Goal: Information Seeking & Learning: Learn about a topic

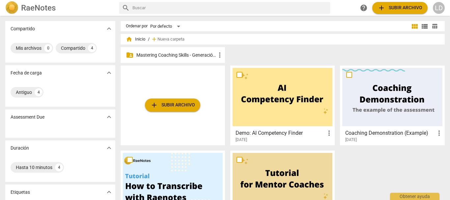
click at [185, 53] on p "Mastering Coaching Skills - Generación 31" at bounding box center [175, 55] width 79 height 7
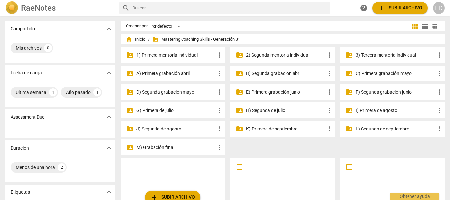
click at [362, 108] on p "I) Primera de agosto" at bounding box center [394, 110] width 79 height 7
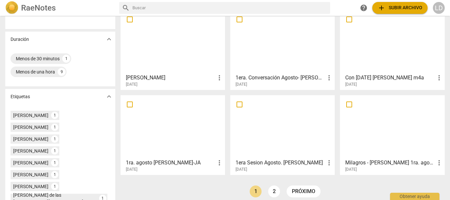
scroll to position [132, 0]
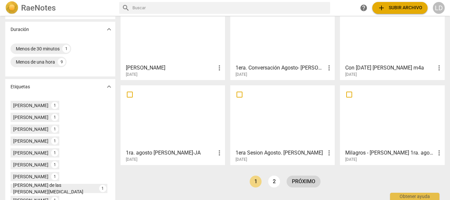
click at [313, 178] on link "próximo" at bounding box center [303, 181] width 34 height 12
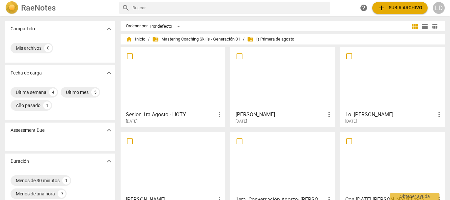
click at [251, 114] on h3 "[PERSON_NAME]" at bounding box center [280, 115] width 90 height 8
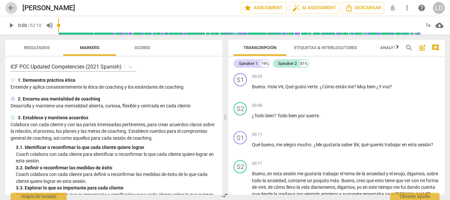
click at [9, 8] on span "arrow_back" at bounding box center [11, 8] width 8 height 8
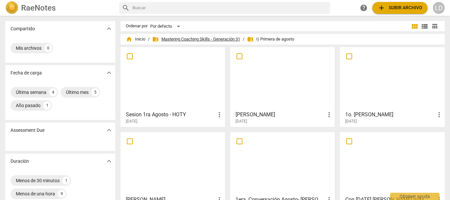
click at [178, 39] on span "folder_shared Mastering Coaching Skills - Generación 31" at bounding box center [196, 39] width 88 height 7
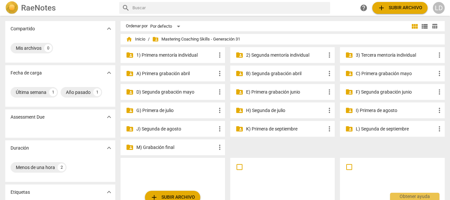
drag, startPoint x: 149, startPoint y: 128, endPoint x: 282, endPoint y: 127, distance: 133.3
click at [149, 127] on p "J) Segunda de agosto" at bounding box center [175, 128] width 79 height 7
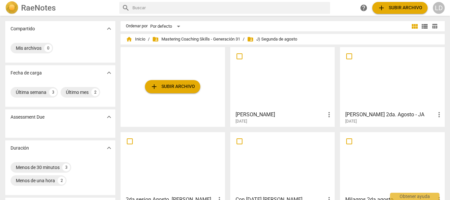
click at [264, 110] on div "[PERSON_NAME] more_vert [DATE]" at bounding box center [282, 116] width 100 height 16
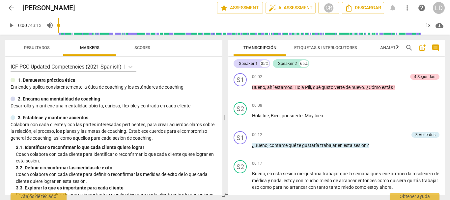
click at [12, 7] on span "arrow_back" at bounding box center [11, 8] width 8 height 8
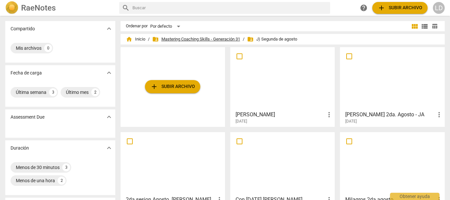
click at [178, 38] on span "folder_shared Mastering Coaching Skills - Generación 31" at bounding box center [196, 39] width 88 height 7
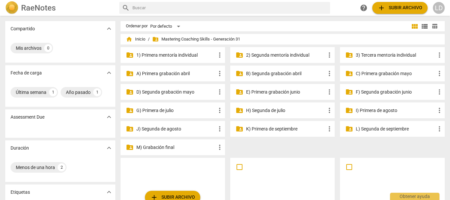
click at [373, 108] on p "I) Primera de agosto" at bounding box center [394, 110] width 79 height 7
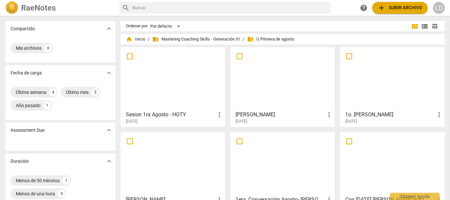
click at [272, 115] on h3 "[PERSON_NAME]" at bounding box center [280, 115] width 90 height 8
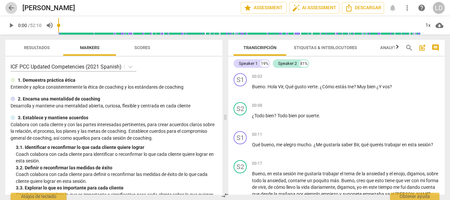
click at [8, 7] on span "arrow_back" at bounding box center [11, 8] width 8 height 8
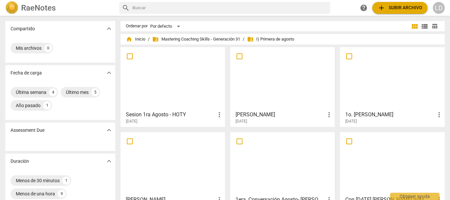
click at [270, 114] on h3 "[PERSON_NAME]" at bounding box center [280, 115] width 90 height 8
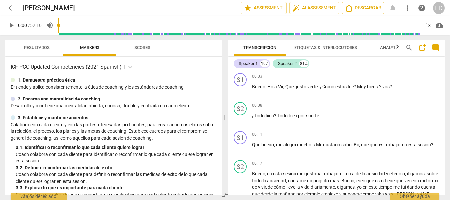
click at [12, 25] on span "play_arrow" at bounding box center [11, 25] width 8 height 8
click at [8, 27] on span "pause" at bounding box center [11, 25] width 8 height 8
click at [13, 24] on span "play_arrow" at bounding box center [11, 25] width 8 height 8
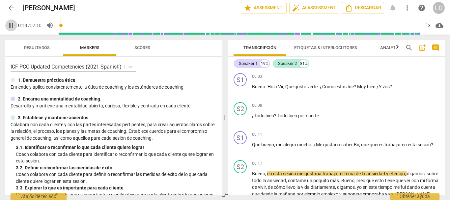
click at [11, 24] on span "pause" at bounding box center [11, 25] width 8 height 8
type input "19"
click at [421, 132] on p "Add competency" at bounding box center [423, 135] width 31 height 6
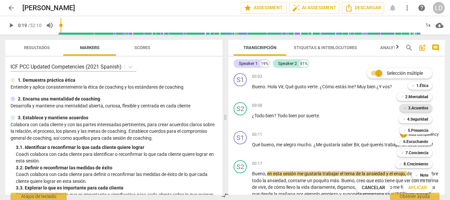
click at [425, 108] on b "3.Acuerdos" at bounding box center [418, 108] width 20 height 8
click at [425, 119] on b "4.Seguridad" at bounding box center [417, 119] width 21 height 8
click at [418, 131] on b "5.Presencia" at bounding box center [417, 130] width 20 height 8
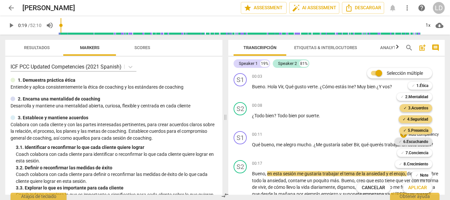
click at [422, 140] on b "6.Escuchando" at bounding box center [415, 142] width 25 height 8
click at [422, 187] on span "Aplicar" at bounding box center [417, 187] width 19 height 7
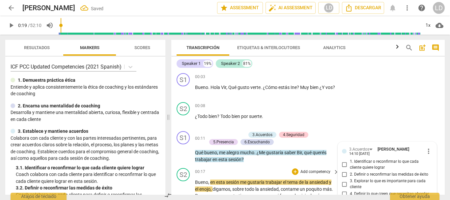
scroll to position [77, 0]
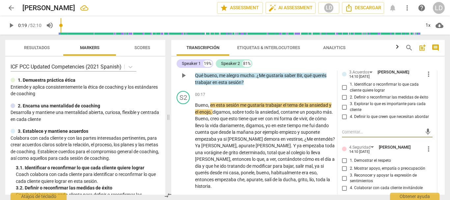
click at [343, 88] on input "1. Identificar o reconfirmar lo que cada cliente quiere lograr" at bounding box center [344, 88] width 11 height 8
checkbox input "true"
click at [369, 133] on textarea at bounding box center [382, 132] width 80 height 6
type textarea "P"
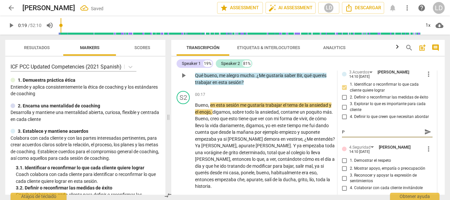
type textarea "Pr"
type textarea "Pre"
type textarea "Preg"
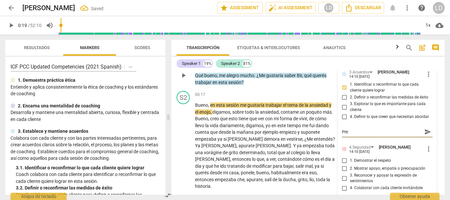
type textarea "Preg"
type textarea "Pregu"
type textarea "Pregun"
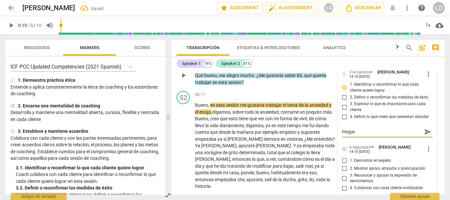
type textarea "Pregunt"
type textarea "Pregunta"
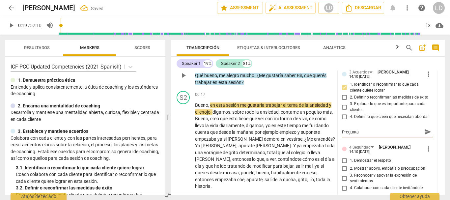
type textarea "Pregunta"
type textarea "Pregunta e"
type textarea "Pregunta ef"
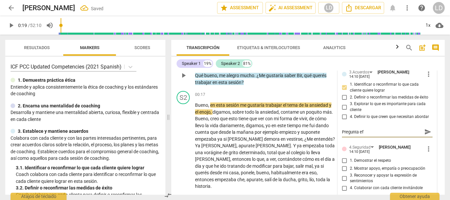
type textarea "Pregunta efe"
type textarea "Pregunta efec"
type textarea "Pregunta efect"
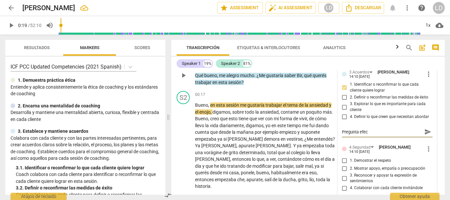
type textarea "Pregunta efect"
type textarea "Pregunta efecti"
type textarea "Pregunta efectiv"
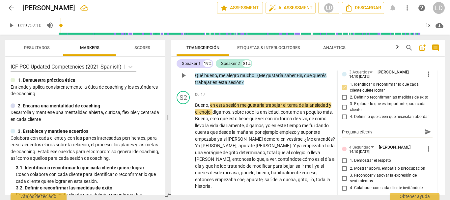
type textarea "Pregunta efectiva"
type textarea "Pregunta efectiva p"
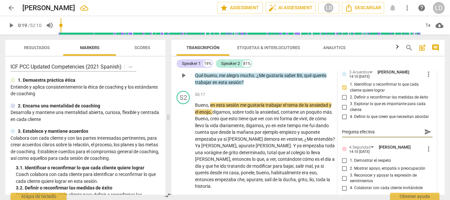
type textarea "Pregunta efectiva p"
type textarea "Pregunta efectiva pa"
type textarea "Pregunta efectiva par"
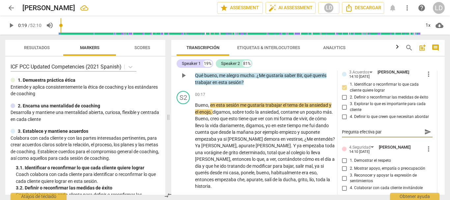
type textarea "Pregunta efectiva para"
type textarea "Pregunta efectiva para c"
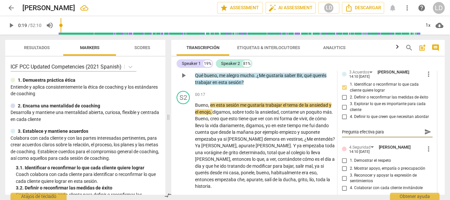
type textarea "Pregunta efectiva para c"
type textarea "Pregunta efectiva para co"
type textarea "Pregunta efectiva para con"
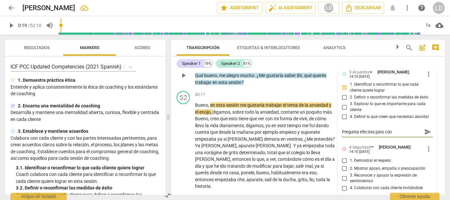
type textarea "Pregunta efectiva para cono"
type textarea "Pregunta efectiva para conoc"
type textarea "Pregunta efectiva para conoce"
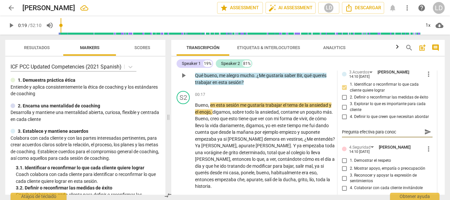
type textarea "Pregunta efectiva para conoce"
type textarea "Pregunta efectiva para conocer"
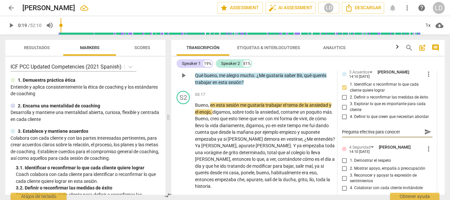
type textarea "Pregunta efectiva para conocer q"
type textarea "Pregunta efectiva para conocer qu"
type textarea "Pregunta efectiva para conocer qué"
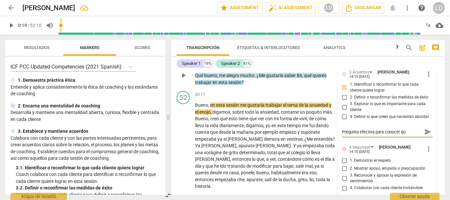
type textarea "Pregunta efectiva para conocer qué"
type textarea "Pregunta efectiva para conocer qué q"
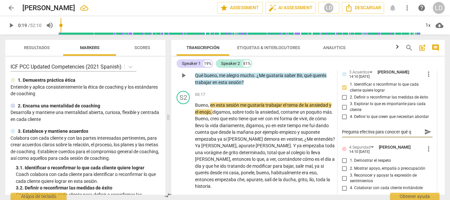
type textarea "Pregunta efectiva para conocer qué qu"
type textarea "Pregunta efectiva para conocer qué qui"
type textarea "Pregunta efectiva para conocer qué quie"
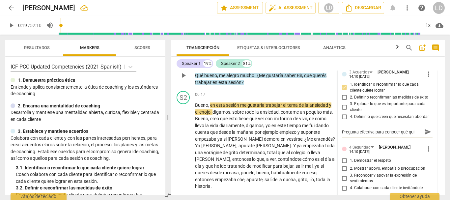
type textarea "Pregunta efectiva para conocer qué quie"
type textarea "Pregunta efectiva para conocer qué quier"
type textarea "Pregunta efectiva para conocer qué quiere"
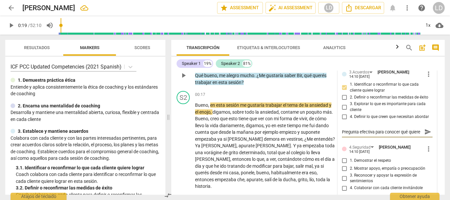
type textarea "Pregunta efectiva para conocer qué quiere"
type textarea "Pregunta efectiva para conocer qué quiere t"
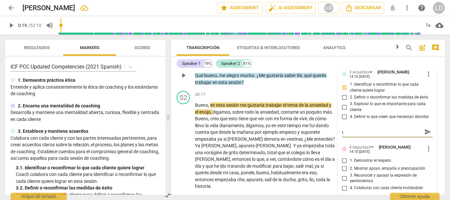
type textarea "Pregunta efectiva para conocer qué quiere tr"
type textarea "Pregunta efectiva para conocer qué quiere tra"
type textarea "Pregunta efectiva para conocer qué quiere trab"
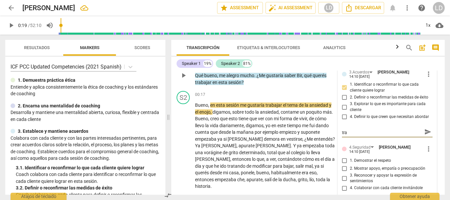
type textarea "Pregunta efectiva para conocer qué quiere trab"
type textarea "Pregunta efectiva para conocer qué quiere traba"
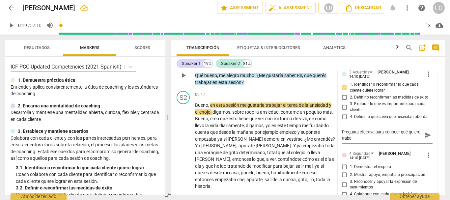
type textarea "Pregunta efectiva para conocer qué quiere trabak"
type textarea "Pregunta efectiva para conocer qué quiere trabaka"
type textarea "Pregunta efectiva para conocer qué quiere trabak"
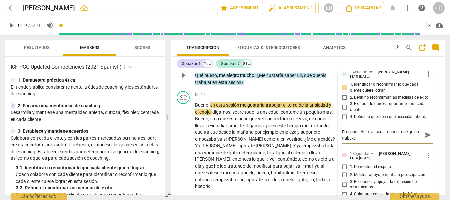
type textarea "Pregunta efectiva para conocer qué quiere trabak"
type textarea "Pregunta efectiva para conocer qué quiere traba"
type textarea "Pregunta efectiva para conocer qué quiere trabaj"
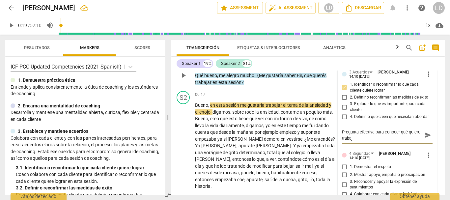
type textarea "Pregunta efectiva para conocer qué quiere trabaja"
type textarea "Pregunta efectiva para conocer qué quiere trabajar"
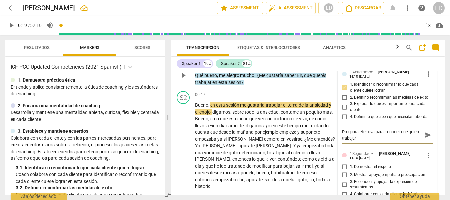
type textarea "Pregunta efectiva para conocer qué quiere trabajar"
type textarea "Pregunta efectiva para conocer qué quiere trabajar e"
type textarea "Pregunta efectiva para conocer qué quiere trabajar el"
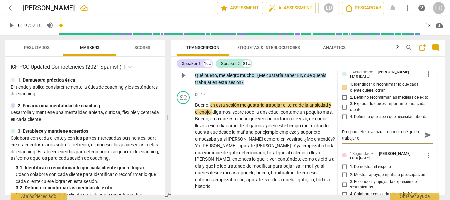
type textarea "Pregunta efectiva para conocer qué quiere trabajar el"
type textarea "Pregunta efectiva para conocer qué quiere trabajar el c"
type textarea "Pregunta efectiva para conocer qué quiere trabajar el cl"
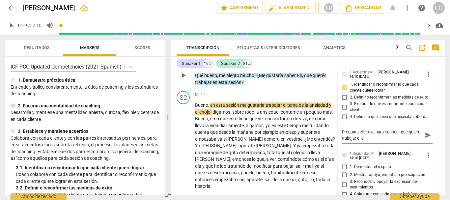
type textarea "Pregunta efectiva para conocer qué quiere trabajar el cl"
type textarea "Pregunta efectiva para conocer qué quiere trabajar el cli"
type textarea "Pregunta efectiva para conocer qué quiere trabajar el clie"
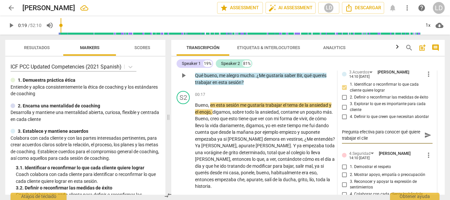
type textarea "Pregunta efectiva para conocer qué quiere trabajar el clien"
type textarea "Pregunta efectiva para conocer qué quiere trabajar el client"
type textarea "Pregunta efectiva para conocer qué quiere trabajar el cliente"
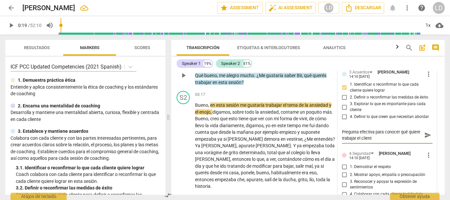
type textarea "Pregunta efectiva para conocer qué quiere trabajar el cliente"
type textarea "Pregunta efectiva para conocer qué quiere trabajar el cliente."
click at [424, 135] on span "send" at bounding box center [427, 134] width 7 height 7
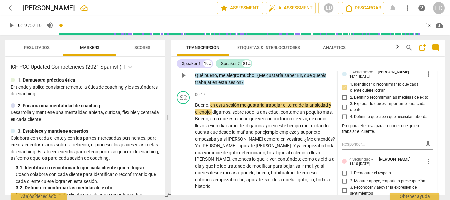
scroll to position [110, 0]
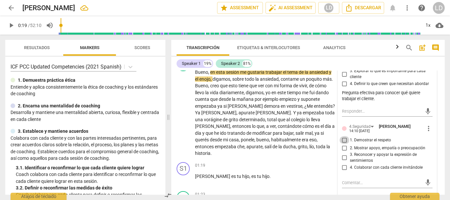
click at [341, 140] on input "1. Demostrar el respeto" at bounding box center [344, 140] width 11 height 8
checkbox input "true"
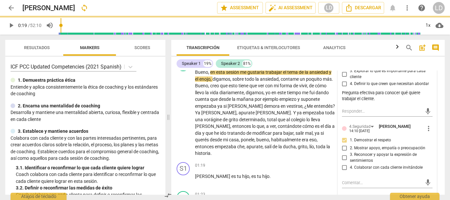
click at [342, 148] on input "2. Mostrar apoyo, empatía o preocupación" at bounding box center [344, 148] width 11 height 8
checkbox input "true"
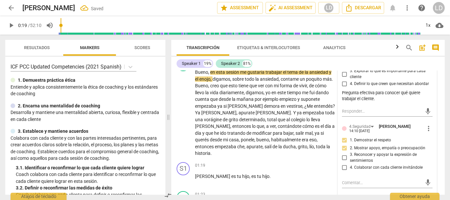
click at [342, 159] on input "3. Reconocer y apoyar la expresión de sentimientos" at bounding box center [344, 158] width 11 height 8
checkbox input "true"
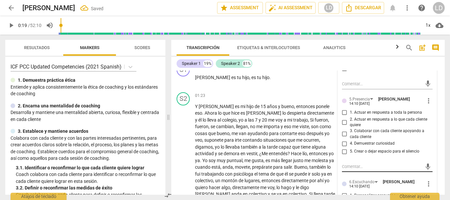
scroll to position [176, 0]
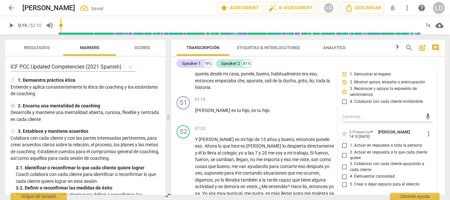
click at [343, 100] on input "4. Colaborar con cada cliente invitándole" at bounding box center [344, 102] width 11 height 8
checkbox input "true"
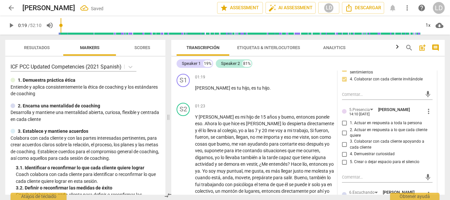
scroll to position [209, 0]
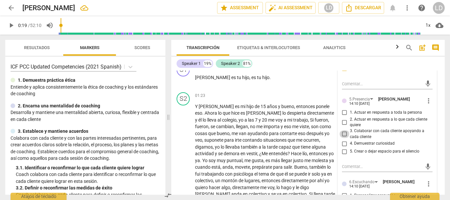
click at [342, 135] on input "3. Colaborar con cada cliente apoyando a cada cliente" at bounding box center [344, 134] width 11 height 8
checkbox input "true"
click at [342, 142] on input "4. Demuestrar curiosidad" at bounding box center [344, 144] width 11 height 8
checkbox input "true"
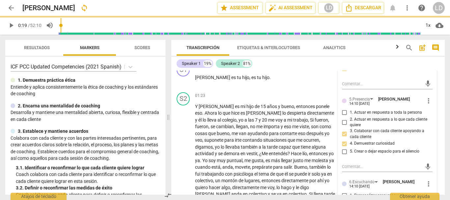
drag, startPoint x: 342, startPoint y: 151, endPoint x: 410, endPoint y: 153, distance: 67.8
click at [342, 151] on input "5. Crear o dejar espacio para el silencio" at bounding box center [344, 151] width 11 height 8
checkbox input "true"
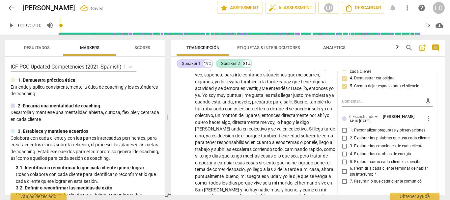
scroll to position [274, 0]
click at [343, 171] on input "6. Permitir a cada cliente terminar de hablar sin interrumpir" at bounding box center [344, 171] width 11 height 8
checkbox input "true"
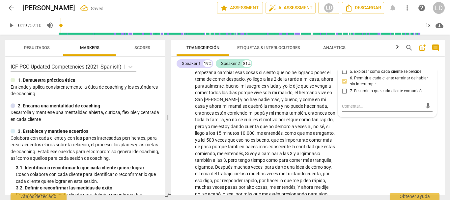
scroll to position [373, 0]
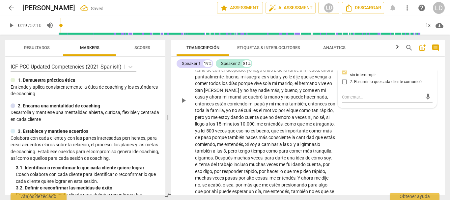
click at [433, 127] on div "S2 play_arrow pause 01:23 + Add competency keyboard_arrow_right Y [PERSON_NAME]…" at bounding box center [307, 95] width 273 height 340
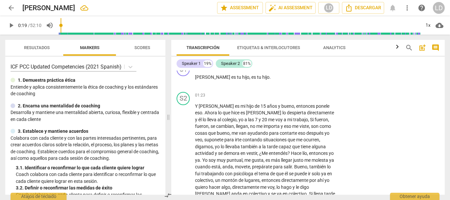
scroll to position [209, 0]
click at [13, 28] on span "play_arrow" at bounding box center [11, 25] width 8 height 8
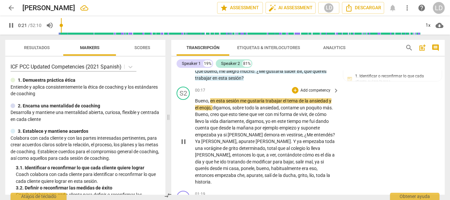
scroll to position [77, 0]
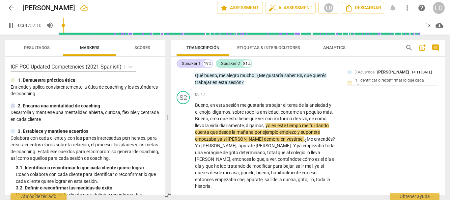
click at [9, 27] on span "pause" at bounding box center [11, 25] width 8 height 8
click at [10, 22] on span "play_arrow" at bounding box center [11, 25] width 8 height 8
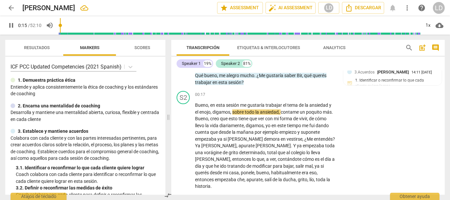
click at [62, 25] on input "range" at bounding box center [239, 25] width 362 height 21
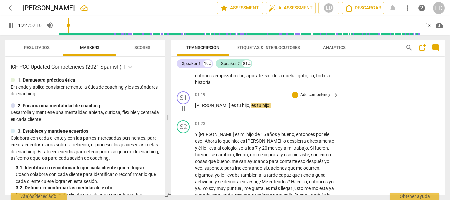
scroll to position [173, 0]
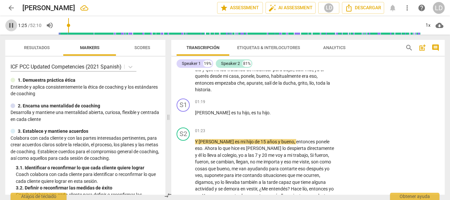
click at [13, 22] on span "pause" at bounding box center [11, 25] width 8 height 8
click at [7, 27] on span "play_arrow" at bounding box center [11, 25] width 8 height 8
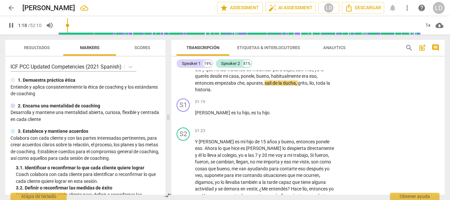
click at [69, 29] on input "range" at bounding box center [239, 25] width 362 height 21
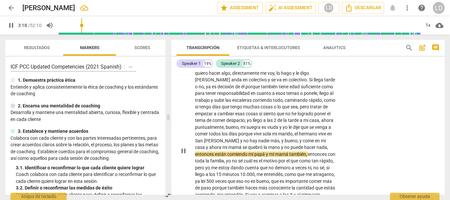
scroll to position [338, 0]
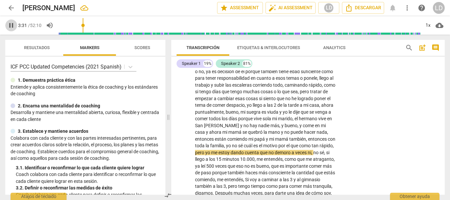
click at [9, 25] on span "pause" at bounding box center [11, 25] width 8 height 8
click at [9, 25] on span "play_arrow" at bounding box center [11, 25] width 8 height 8
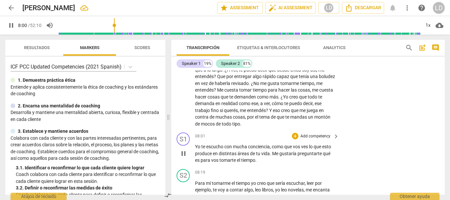
scroll to position [825, 0]
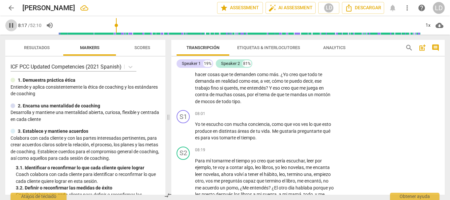
click at [13, 26] on span "pause" at bounding box center [11, 25] width 8 height 8
type input "498"
click at [318, 112] on p "Add competency" at bounding box center [315, 114] width 31 height 6
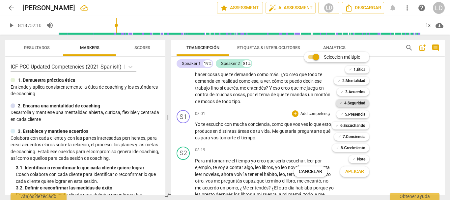
click at [361, 104] on b "4.Seguridad" at bounding box center [354, 103] width 21 height 8
click at [361, 114] on b "5.Presencia" at bounding box center [355, 114] width 20 height 8
click at [361, 125] on b "6.Escuchando" at bounding box center [352, 125] width 25 height 8
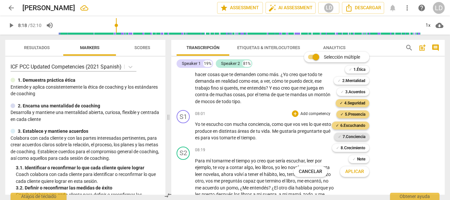
click at [365, 137] on b "7.Conciencia" at bounding box center [353, 137] width 23 height 8
click at [356, 169] on span "Aplicar" at bounding box center [354, 171] width 19 height 7
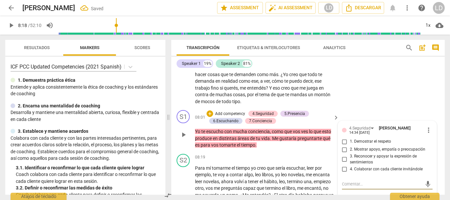
click at [342, 141] on input "1. Demostrar el respeto" at bounding box center [344, 142] width 11 height 8
checkbox input "true"
click at [343, 160] on input "3. Reconocer y apoyar la expresión de sentimientos" at bounding box center [344, 159] width 11 height 8
checkbox input "true"
click at [343, 150] on input "2. Mostrar apoyo, empatía o preocupación" at bounding box center [344, 149] width 11 height 8
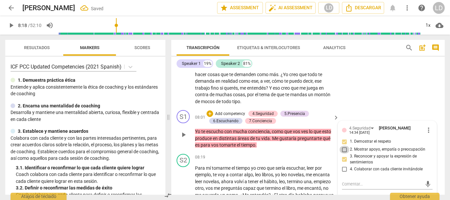
checkbox input "true"
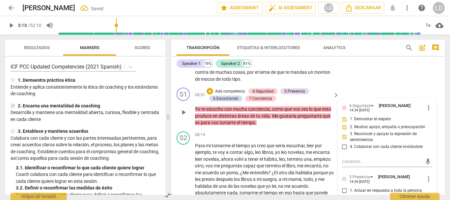
scroll to position [891, 0]
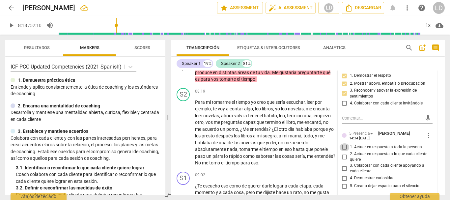
click at [345, 148] on input "1. Actuar en respuesta a toda la persona" at bounding box center [344, 147] width 11 height 8
checkbox input "true"
click at [343, 177] on input "4. Demuestrar curiosidad" at bounding box center [344, 178] width 11 height 8
checkbox input "true"
click at [343, 186] on input "5. Crear o dejar espacio para el silencio" at bounding box center [344, 186] width 11 height 8
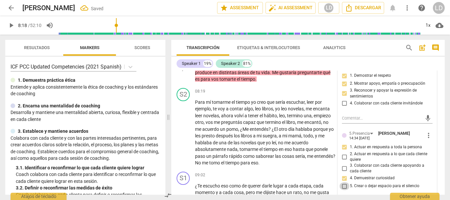
checkbox input "true"
click at [344, 169] on input "3. Colaborar con cada cliente apoyando a cada cliente" at bounding box center [344, 168] width 11 height 8
checkbox input "true"
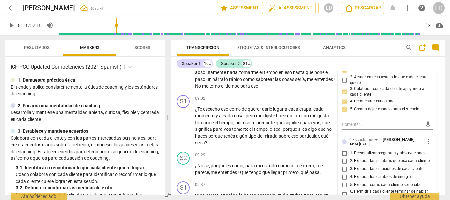
scroll to position [990, 0]
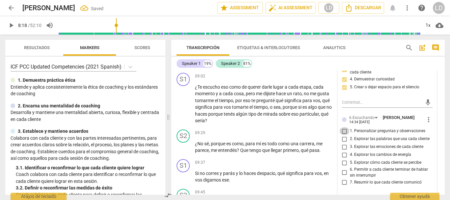
click at [341, 130] on input "1. Personalizar preguntas y observaciones" at bounding box center [344, 131] width 11 height 8
checkbox input "true"
click at [340, 172] on input "6. Permitir a cada cliente terminar de hablar sin interrumpir" at bounding box center [344, 173] width 11 height 8
checkbox input "true"
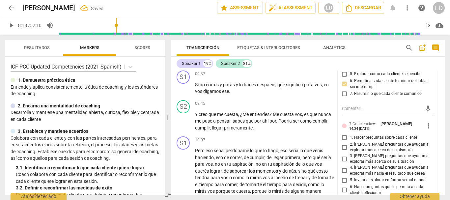
scroll to position [1089, 0]
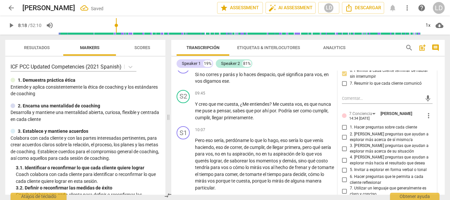
click at [340, 124] on input "1. Hacer preguntas sobre cada cliente" at bounding box center [344, 127] width 11 height 8
checkbox input "true"
click at [341, 138] on input "2. [PERSON_NAME] preguntas que ayudan a explorar más acerca de sí mismo/a" at bounding box center [344, 137] width 11 height 8
checkbox input "true"
click at [343, 147] on input "3. [PERSON_NAME] preguntas que ayudan a explorar más acerca de su situación" at bounding box center [344, 148] width 11 height 8
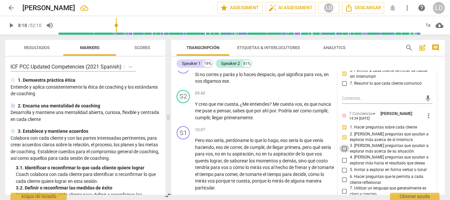
checkbox input "true"
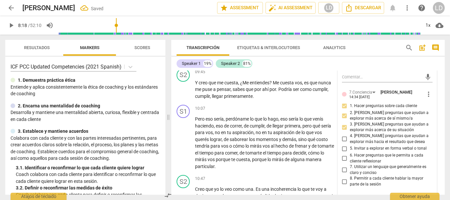
scroll to position [1122, 0]
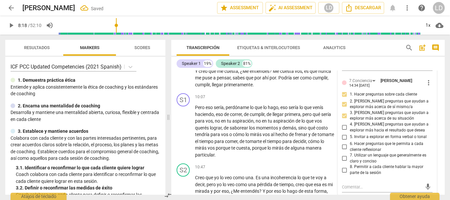
click at [342, 157] on input "7. Utilizar un lenguaje que generalmente es claro y conciso" at bounding box center [344, 158] width 11 height 8
checkbox input "true"
click at [343, 170] on input "8. Permitir a cada cliente hablar la mayor parte de la sesión" at bounding box center [344, 170] width 11 height 8
checkbox input "true"
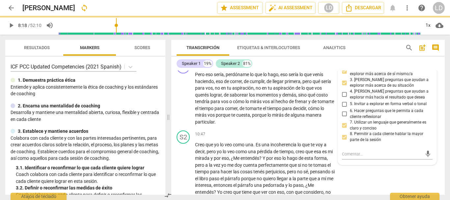
click at [437, 115] on div "S1 play_arrow pause 10:07 + Add competency keyboard_arrow_right Pero eso sería …" at bounding box center [307, 93] width 273 height 70
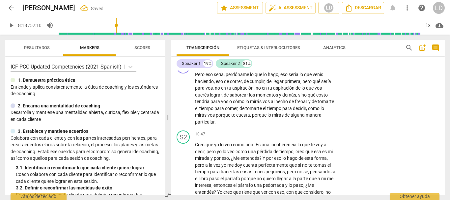
scroll to position [1044, 0]
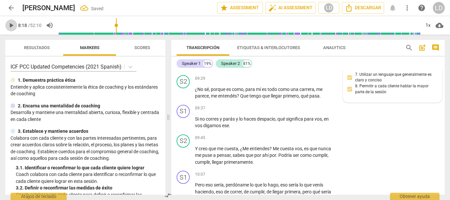
click at [11, 22] on span "play_arrow" at bounding box center [11, 25] width 8 height 8
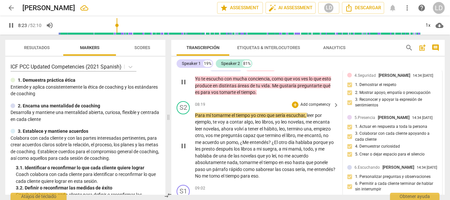
scroll to position [880, 0]
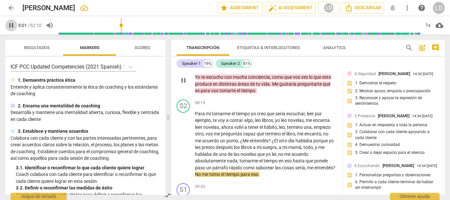
click at [12, 22] on span "pause" at bounding box center [11, 25] width 8 height 8
click at [10, 25] on span "play_arrow" at bounding box center [11, 25] width 8 height 8
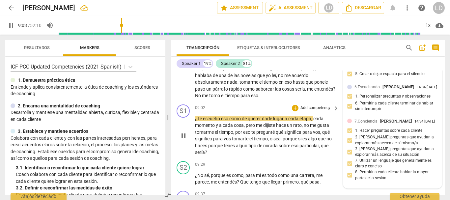
scroll to position [938, 0]
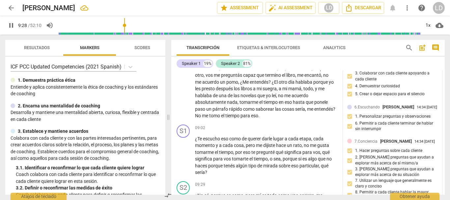
click at [9, 25] on span "pause" at bounding box center [11, 25] width 8 height 8
type input "569"
click at [315, 127] on p "Add competency" at bounding box center [315, 128] width 31 height 6
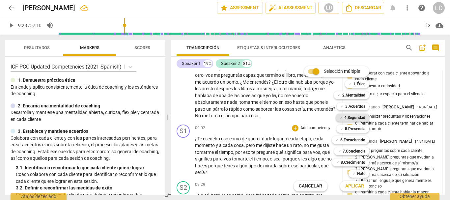
click at [359, 116] on b "4.Seguridad" at bounding box center [354, 118] width 21 height 8
click at [358, 127] on b "5.Presencia" at bounding box center [355, 129] width 20 height 8
click at [349, 138] on b "6.Escuchando" at bounding box center [352, 140] width 25 height 8
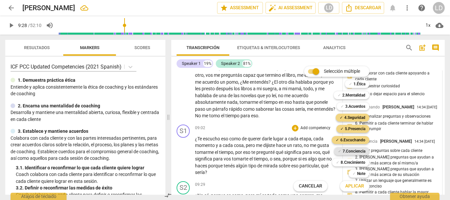
click at [350, 150] on b "7.Conciencia" at bounding box center [353, 151] width 23 height 8
click at [352, 186] on span "Aplicar" at bounding box center [354, 186] width 19 height 7
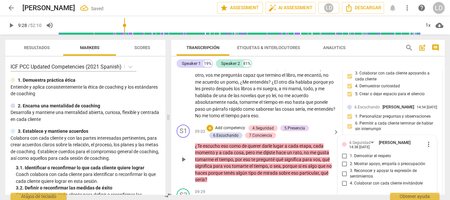
scroll to position [1005, 0]
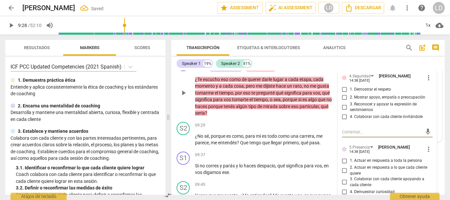
click at [341, 88] on input "1. Demostrar el respeto" at bounding box center [344, 90] width 11 height 8
checkbox input "true"
click at [341, 96] on input "2. Mostrar apoyo, empatía o preocupación" at bounding box center [344, 97] width 11 height 8
checkbox input "true"
click at [343, 116] on input "4. Colaborar con cada cliente invitándole" at bounding box center [344, 117] width 11 height 8
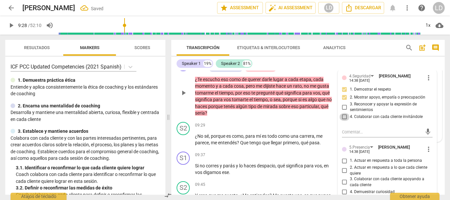
checkbox input "true"
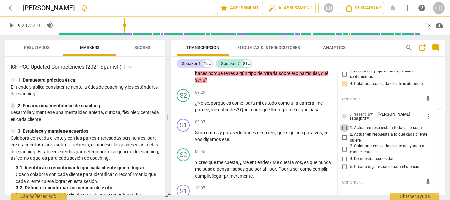
click at [343, 126] on input "1. Actuar en respuesta a toda la persona" at bounding box center [344, 128] width 11 height 8
checkbox input "true"
click at [342, 149] on input "3. Colaborar con cada cliente apoyando a cada cliente" at bounding box center [344, 149] width 11 height 8
checkbox input "true"
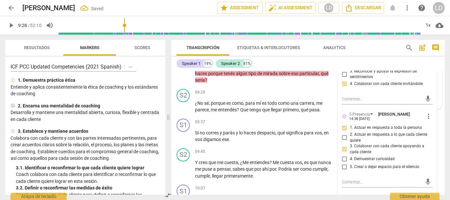
click at [344, 159] on input "4. Demuestrar curiosidad" at bounding box center [344, 159] width 11 height 8
checkbox input "true"
click at [343, 166] on input "5. Crear o dejar espacio para el silencio" at bounding box center [344, 167] width 11 height 8
checkbox input "true"
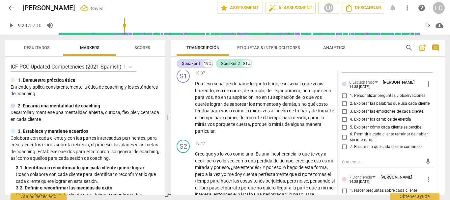
scroll to position [1136, 0]
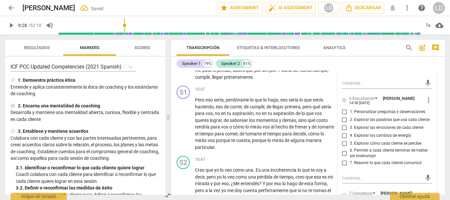
click at [344, 112] on input "1. Personalizar preguntas y observaciones" at bounding box center [344, 112] width 11 height 8
checkbox input "true"
click at [342, 120] on input "2. Explorar las palabras que usa cada cliente" at bounding box center [344, 120] width 11 height 8
checkbox input "true"
click at [344, 152] on input "6. Permitir a cada cliente terminar de hablar sin interrumpir" at bounding box center [344, 153] width 11 height 8
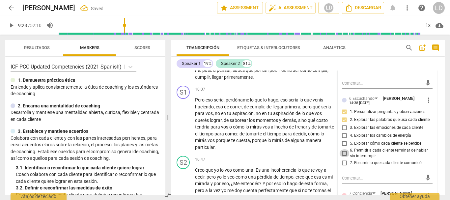
checkbox input "true"
drag, startPoint x: 343, startPoint y: 162, endPoint x: 354, endPoint y: 155, distance: 12.2
click at [343, 162] on input "7. Resumir lo que cada cliente comunicó" at bounding box center [344, 163] width 11 height 8
checkbox input "true"
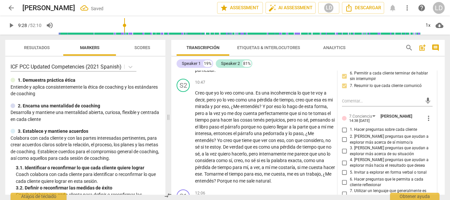
scroll to position [1235, 0]
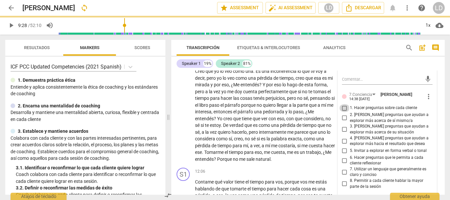
click at [343, 107] on input "1. Hacer preguntas sobre cada cliente" at bounding box center [344, 108] width 11 height 8
checkbox input "true"
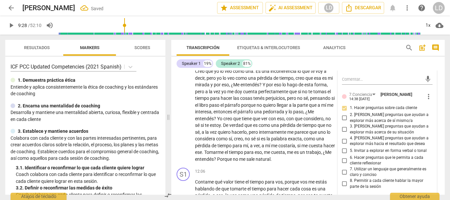
click at [344, 116] on input "2. [PERSON_NAME] preguntas que ayudan a explorar más acerca de sí mismo/a" at bounding box center [344, 118] width 11 height 8
checkbox input "true"
click at [342, 129] on input "3. [PERSON_NAME] preguntas que ayudan a explorar más acerca de su situación" at bounding box center [344, 129] width 11 height 8
checkbox input "true"
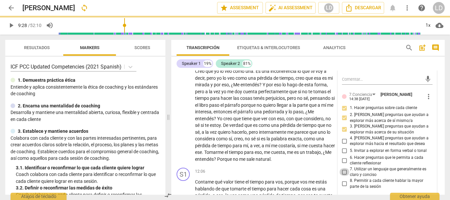
click at [344, 172] on input "7. Utilizar un lenguaje que generalmente es claro y conciso" at bounding box center [344, 172] width 11 height 8
checkbox input "true"
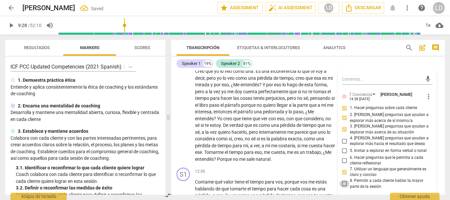
click at [343, 182] on input "8. Permitir a cada cliente hablar la mayor parte de la sesión" at bounding box center [344, 184] width 11 height 8
checkbox input "true"
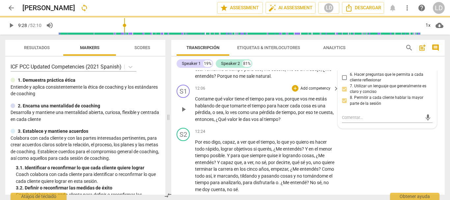
scroll to position [1301, 0]
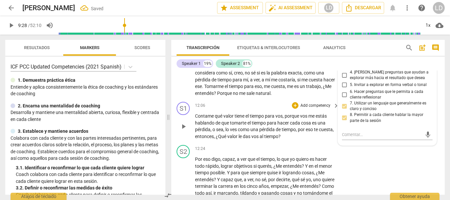
click at [436, 104] on div "S1 play_arrow pause 12:06 + Add competency keyboard_arrow_right Contame qué val…" at bounding box center [307, 120] width 273 height 43
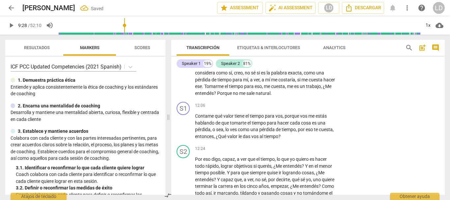
click at [12, 24] on span "play_arrow" at bounding box center [11, 25] width 8 height 8
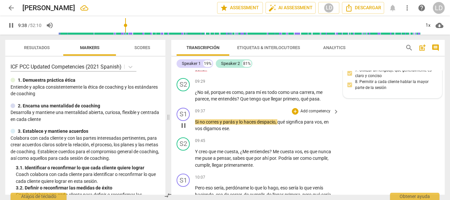
scroll to position [1009, 0]
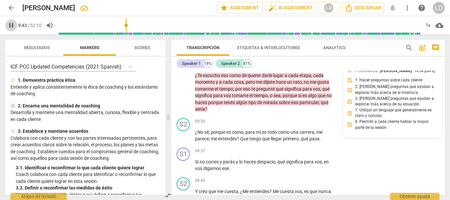
click at [9, 21] on span "pause" at bounding box center [11, 25] width 8 height 8
click at [11, 25] on span "play_arrow" at bounding box center [11, 25] width 8 height 8
click at [12, 24] on span "pause" at bounding box center [11, 25] width 8 height 8
type input "588"
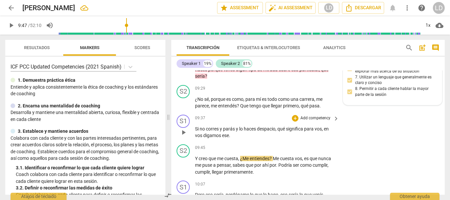
click at [310, 116] on p "Add competency" at bounding box center [315, 118] width 31 height 6
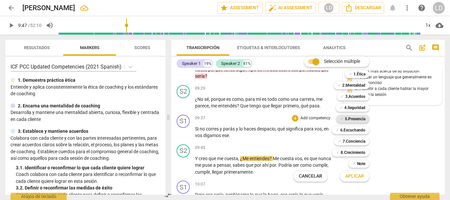
click at [352, 120] on b "5.Presencia" at bounding box center [355, 119] width 20 height 8
click at [351, 129] on b "6.Escuchando" at bounding box center [352, 130] width 25 height 8
click at [352, 141] on b "7.Conciencia" at bounding box center [353, 141] width 23 height 8
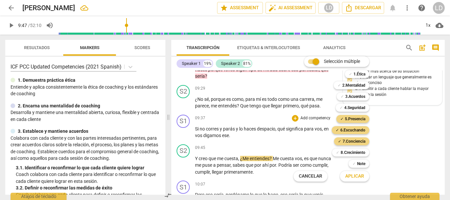
click at [356, 176] on span "Aplicar" at bounding box center [354, 176] width 19 height 7
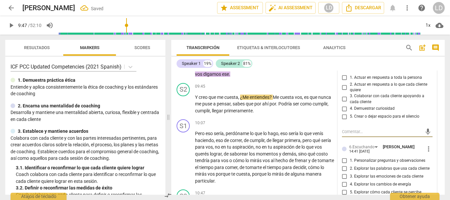
scroll to position [1077, 0]
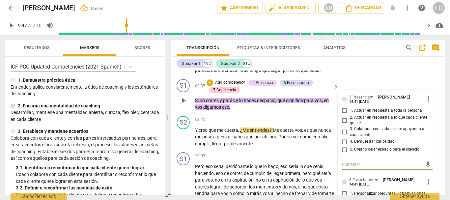
click at [342, 110] on input "1. Actuar en respuesta a toda la persona" at bounding box center [344, 111] width 11 height 8
checkbox input "true"
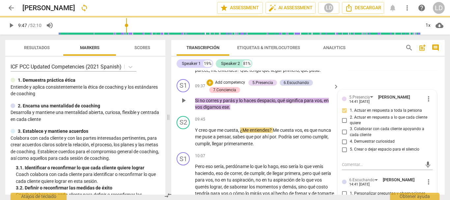
click at [343, 142] on input "4. Demuestrar curiosidad" at bounding box center [344, 142] width 11 height 8
checkbox input "true"
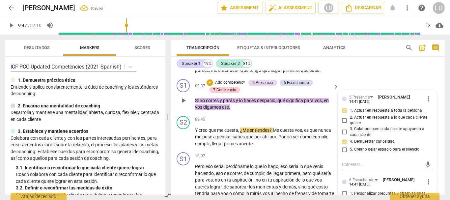
click at [344, 131] on input "3. Colaborar con cada cliente apoyando a cada cliente" at bounding box center [344, 132] width 11 height 8
checkbox input "true"
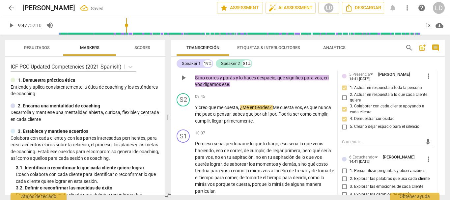
scroll to position [1143, 0]
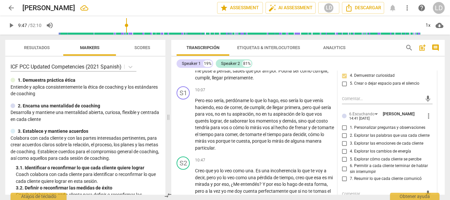
click at [343, 125] on input "1. Personalizar preguntas y observaciones" at bounding box center [344, 127] width 11 height 8
checkbox input "true"
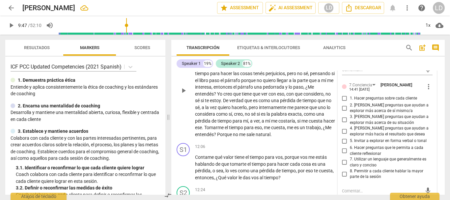
scroll to position [1275, 0]
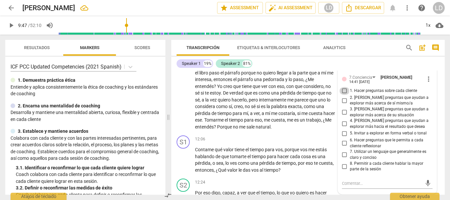
click at [340, 91] on input "1. Hacer preguntas sobre cada cliente" at bounding box center [344, 91] width 11 height 8
checkbox input "true"
click at [342, 100] on input "2. [PERSON_NAME] preguntas que ayudan a explorar más acerca de sí mismo/a" at bounding box center [344, 100] width 11 height 8
checkbox input "true"
click at [342, 113] on input "3. [PERSON_NAME] preguntas que ayudan a explorar más acerca de su situación" at bounding box center [344, 112] width 11 height 8
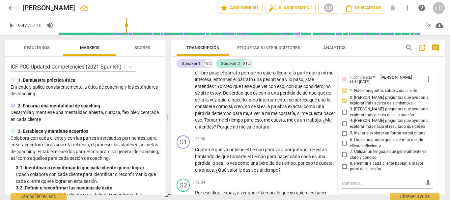
checkbox input "true"
click at [341, 142] on input "6. Hacer preguntas que le permita a cada cliente reflexionar" at bounding box center [344, 143] width 11 height 8
checkbox input "true"
click at [438, 136] on div "S1 play_arrow pause 12:06 + Add competency keyboard_arrow_right Contame qué val…" at bounding box center [307, 154] width 273 height 43
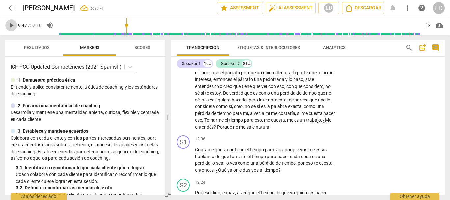
drag, startPoint x: 10, startPoint y: 20, endPoint x: 15, endPoint y: 21, distance: 5.0
click at [10, 20] on button "play_arrow" at bounding box center [11, 25] width 12 height 12
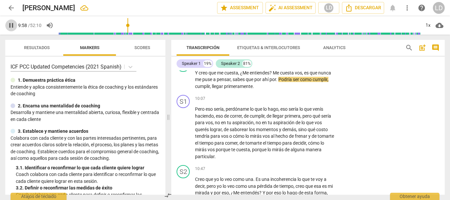
click at [11, 23] on span "pause" at bounding box center [11, 25] width 8 height 8
click at [7, 23] on span "play_arrow" at bounding box center [11, 25] width 8 height 8
click at [11, 23] on span "pause" at bounding box center [11, 25] width 8 height 8
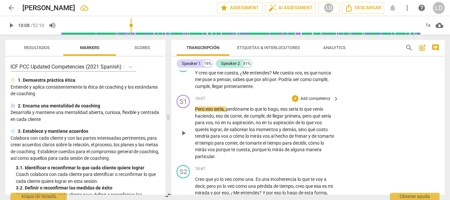
scroll to position [1102, 0]
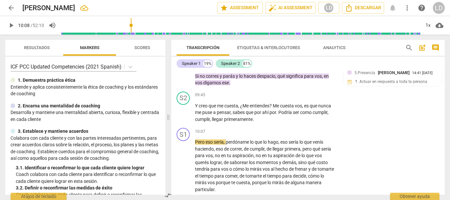
click at [11, 23] on span "play_arrow" at bounding box center [11, 25] width 8 height 8
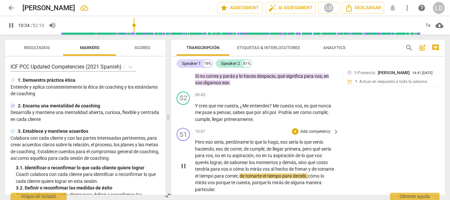
scroll to position [1135, 0]
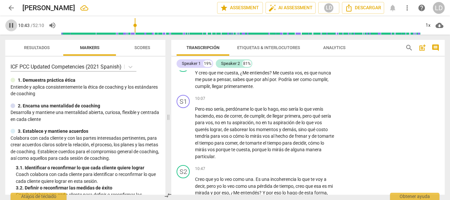
click at [8, 24] on span "pause" at bounding box center [11, 25] width 8 height 8
type input "644"
click at [312, 97] on p "Add competency" at bounding box center [315, 99] width 31 height 6
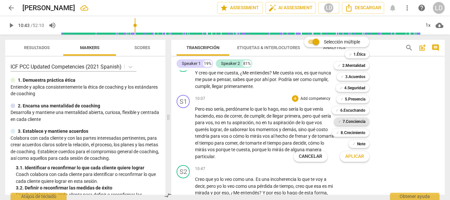
click at [343, 122] on b "7.Conciencia" at bounding box center [353, 121] width 23 height 8
click at [358, 154] on span "Aplicar" at bounding box center [354, 156] width 19 height 7
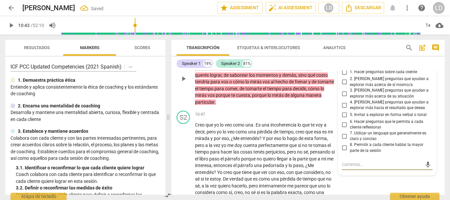
scroll to position [1156, 0]
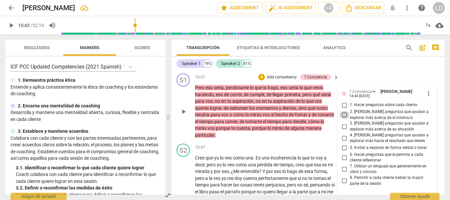
click at [342, 115] on input "2. [PERSON_NAME] preguntas que ayudan a explorar más acerca de sí mismo/a" at bounding box center [344, 115] width 11 height 8
checkbox input "true"
click at [342, 157] on input "6. Hacer preguntas que le permita a cada cliente reflexionar" at bounding box center [344, 157] width 11 height 8
checkbox input "true"
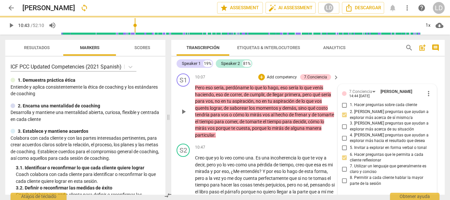
click at [437, 127] on div "S1 play_arrow pause 10:07 + Add competency 7.Conciencia keyboard_arrow_right Pe…" at bounding box center [307, 106] width 273 height 70
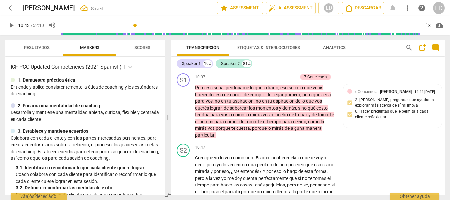
click at [9, 24] on span "play_arrow" at bounding box center [11, 25] width 8 height 8
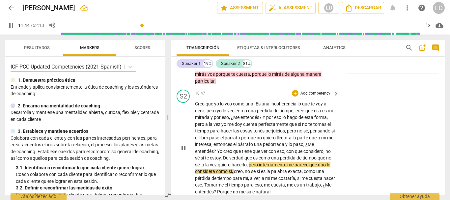
scroll to position [1222, 0]
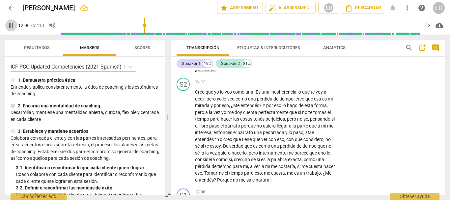
click at [14, 25] on span "pause" at bounding box center [11, 25] width 8 height 8
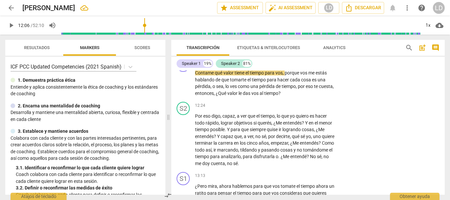
click at [11, 23] on span "play_arrow" at bounding box center [11, 25] width 8 height 8
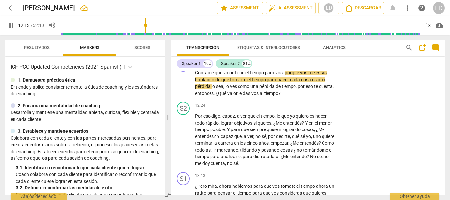
click at [11, 21] on button "pause" at bounding box center [11, 25] width 12 height 12
click at [18, 21] on div "play_arrow 12:13 / 52:10 volume_up 1x cloud_download" at bounding box center [224, 25] width 439 height 18
click at [13, 22] on span "play_arrow" at bounding box center [11, 25] width 8 height 8
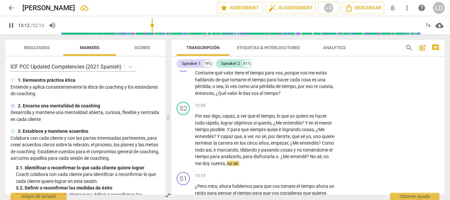
click at [14, 25] on span "pause" at bounding box center [11, 25] width 8 height 8
type input "793"
